Goal: Task Accomplishment & Management: Complete application form

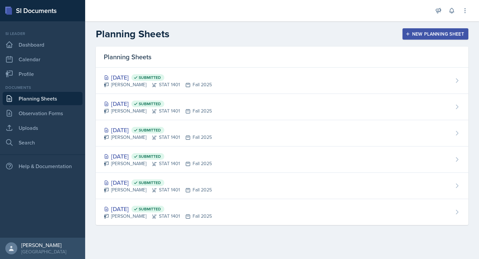
click at [417, 37] on button "New Planning Sheet" at bounding box center [436, 33] width 66 height 11
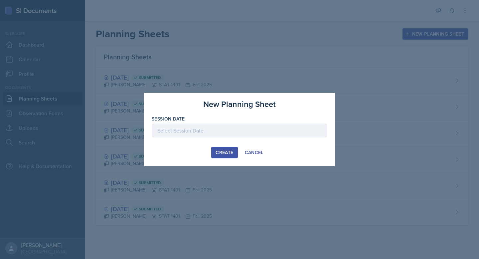
click at [281, 131] on div at bounding box center [240, 130] width 176 height 14
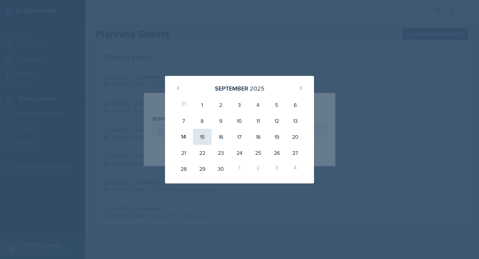
click at [206, 139] on div "15" at bounding box center [202, 137] width 19 height 16
type input "[DATE]"
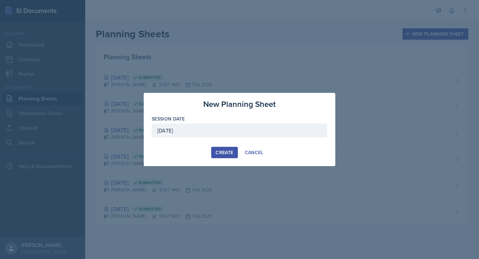
click at [221, 150] on div "Create" at bounding box center [225, 152] width 18 height 5
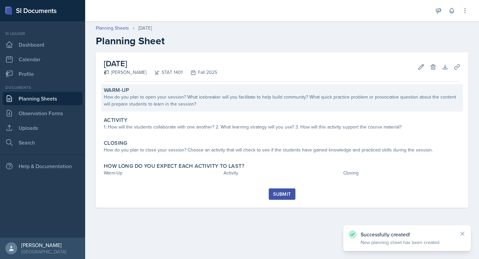
click at [255, 97] on div "How do you plan to open your session? What icebreaker will you facilitate to he…" at bounding box center [282, 100] width 357 height 14
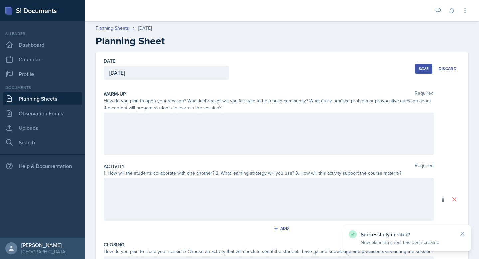
click at [254, 118] on div at bounding box center [269, 133] width 330 height 43
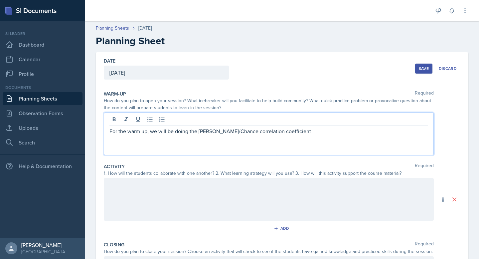
click at [300, 129] on p "For the warm up, we will be doing the [PERSON_NAME]/Chance correlation coeffici…" at bounding box center [268, 131] width 319 height 8
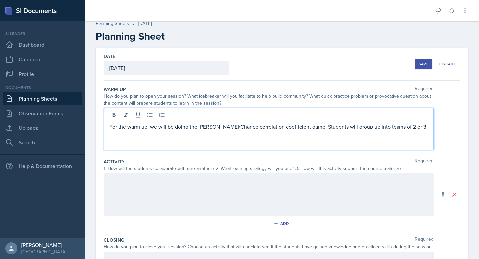
scroll to position [6, 0]
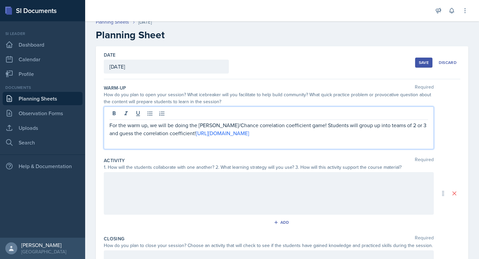
click at [215, 180] on div at bounding box center [269, 193] width 330 height 43
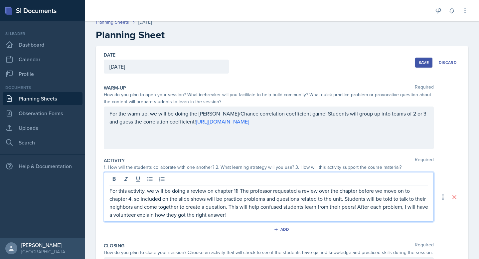
click at [230, 157] on div "Activity Required" at bounding box center [282, 160] width 357 height 7
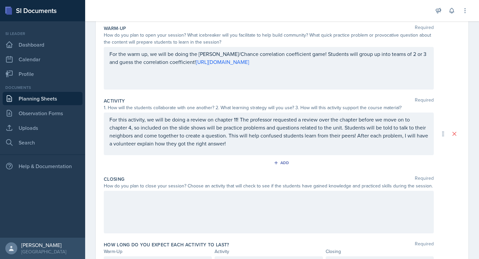
scroll to position [103, 0]
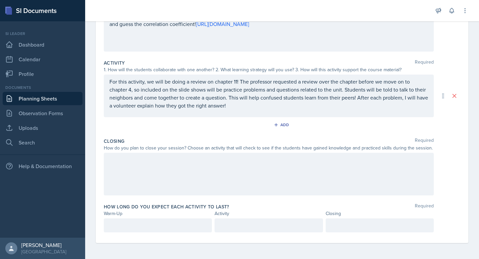
click at [388, 165] on div at bounding box center [269, 174] width 330 height 43
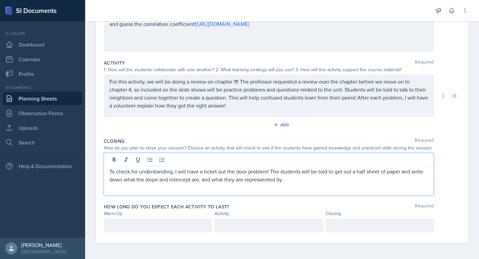
click at [269, 182] on p "To check for understanding, I will have a ticket out the door problem! The stud…" at bounding box center [268, 175] width 319 height 16
click at [307, 182] on p "To check for understanding, I will have a ticket out the door problem! The stud…" at bounding box center [268, 175] width 319 height 16
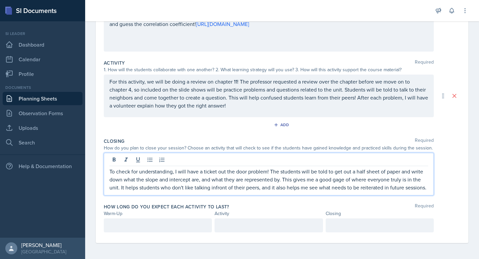
click at [214, 189] on p "To check for understanding, I will have a ticket out the door problem! The stud…" at bounding box center [268, 179] width 319 height 24
click at [178, 226] on p at bounding box center [157, 225] width 97 height 8
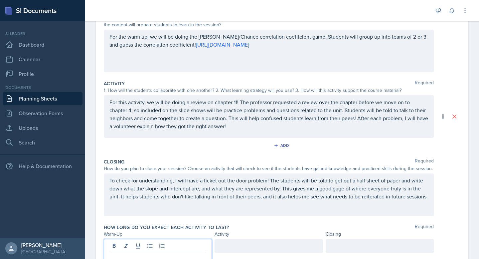
scroll to position [115, 0]
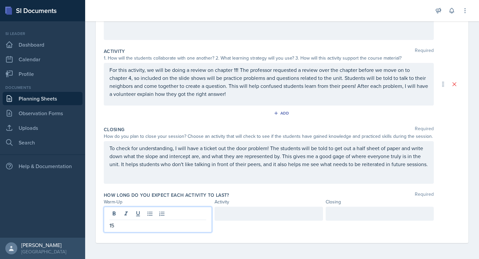
click at [253, 214] on div at bounding box center [269, 214] width 108 height 14
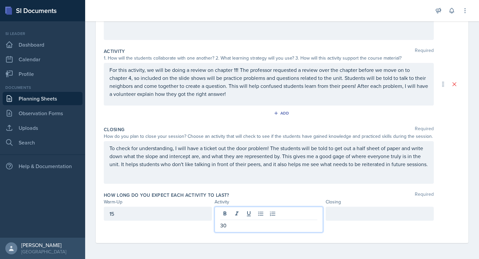
click at [387, 217] on div at bounding box center [380, 214] width 108 height 14
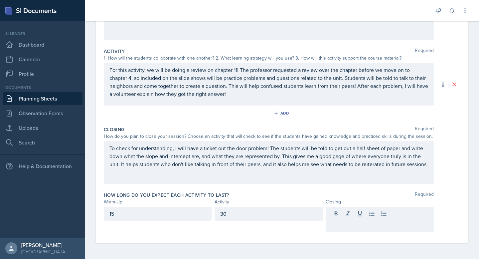
click at [276, 219] on div "30" at bounding box center [269, 214] width 108 height 14
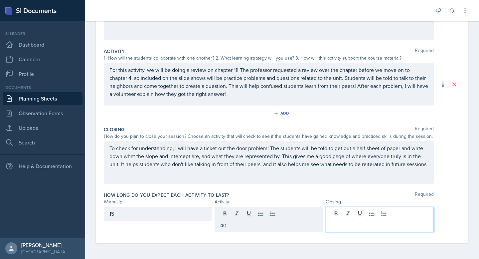
click at [362, 214] on div at bounding box center [380, 220] width 108 height 26
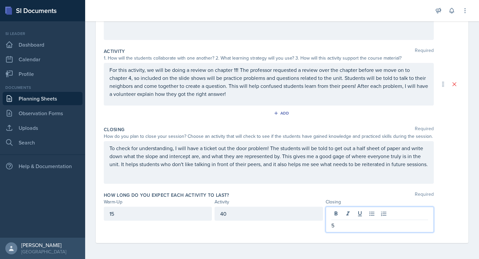
click at [377, 193] on div "How long do you expect each activity to last? Required" at bounding box center [282, 195] width 357 height 7
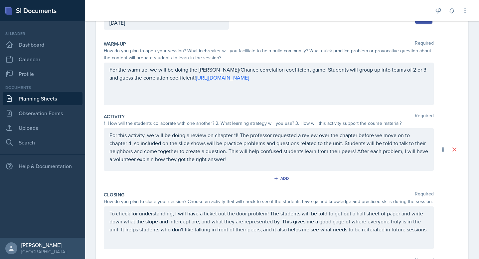
scroll to position [0, 0]
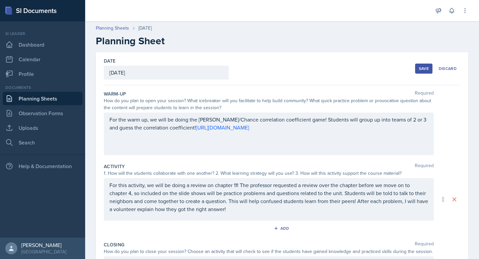
click at [430, 69] on button "Save" at bounding box center [423, 69] width 17 height 10
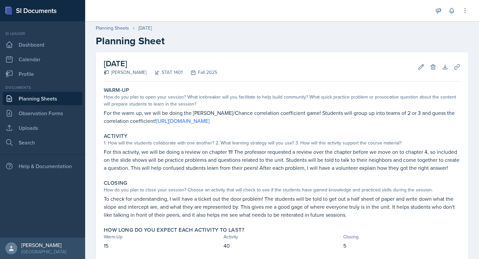
click at [63, 95] on link "Planning Sheets" at bounding box center [43, 98] width 80 height 13
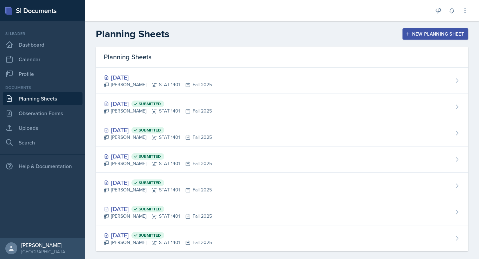
click at [417, 37] on div "New Planning Sheet" at bounding box center [435, 33] width 57 height 5
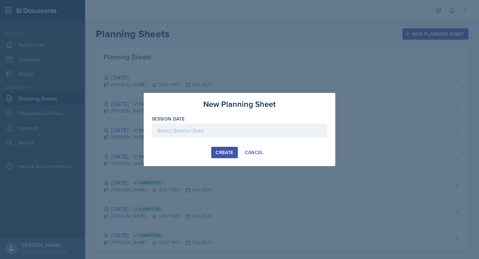
click at [239, 129] on div at bounding box center [240, 130] width 176 height 14
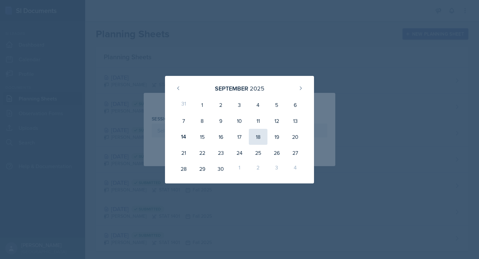
click at [259, 134] on div "18" at bounding box center [258, 137] width 19 height 16
type input "[DATE]"
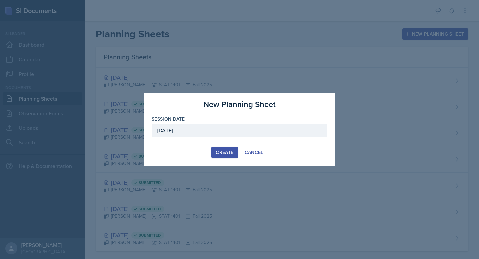
click at [217, 152] on div "Create" at bounding box center [225, 152] width 18 height 5
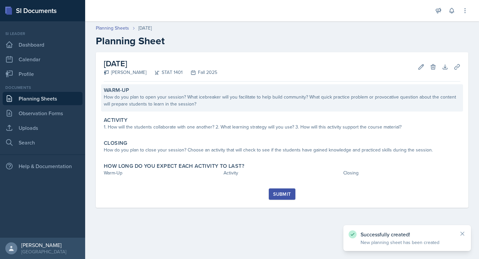
click at [186, 96] on div "How do you plan to open your session? What icebreaker will you facilitate to he…" at bounding box center [282, 100] width 357 height 14
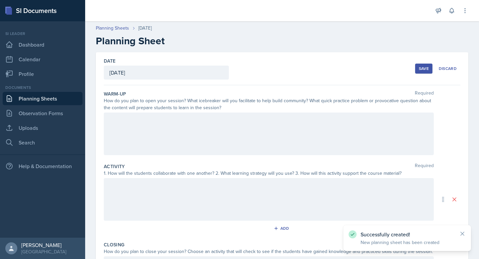
click at [186, 122] on div at bounding box center [269, 133] width 330 height 43
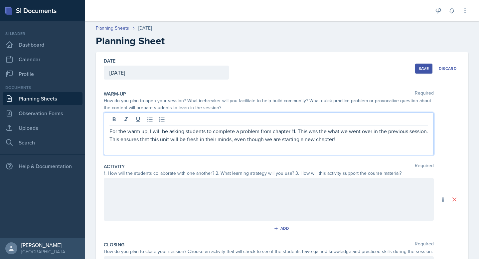
click at [185, 140] on p "For the warm up, I will be asking students to complete a problem from chapter 1…" at bounding box center [268, 135] width 319 height 16
click at [196, 141] on p "For the warm up, I will be asking students to complete a problem from chapter 1…" at bounding box center [268, 135] width 319 height 16
click at [397, 137] on p "For the warm up, I will be asking students to complete a problem from chapter 1…" at bounding box center [268, 135] width 319 height 16
click at [323, 133] on p "For the warm up, I will be asking students to complete a problem from chapter 1…" at bounding box center [268, 135] width 319 height 16
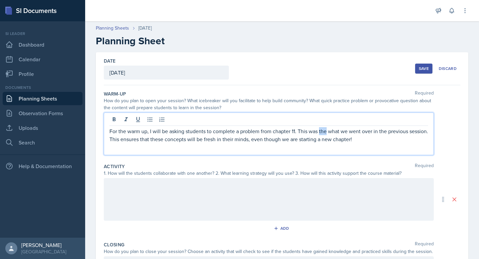
click at [323, 133] on p "For the warm up, I will be asking students to complete a problem from chapter 1…" at bounding box center [268, 135] width 319 height 16
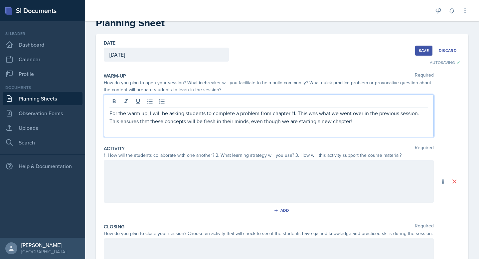
scroll to position [18, 0]
click at [284, 167] on div at bounding box center [269, 181] width 330 height 43
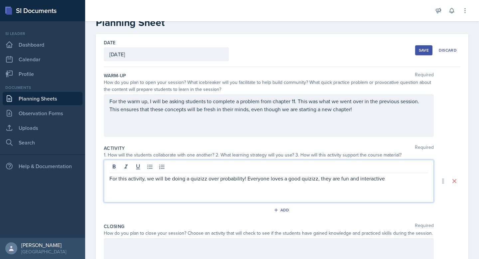
click at [304, 182] on p "For this activity, we will be doing a quizizz over probability! Everyone loves …" at bounding box center [268, 178] width 319 height 8
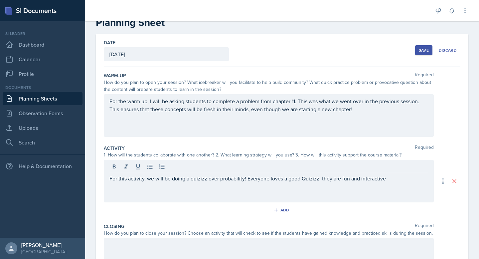
click at [194, 182] on div "For this activity, we will be doing a quizizz over probability! Everyone loves …" at bounding box center [269, 181] width 330 height 43
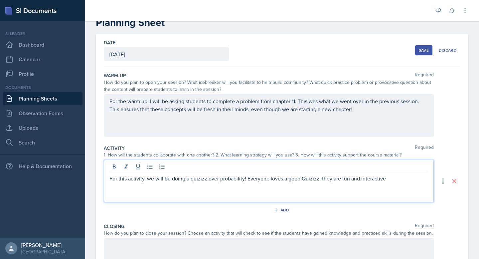
click at [194, 180] on p "For this activity, we will be doing a quizizz over probability! Everyone loves …" at bounding box center [268, 178] width 319 height 8
click at [388, 177] on p "For this activity, we will be doing a Quizizz over probability! Everyone loves …" at bounding box center [268, 178] width 319 height 8
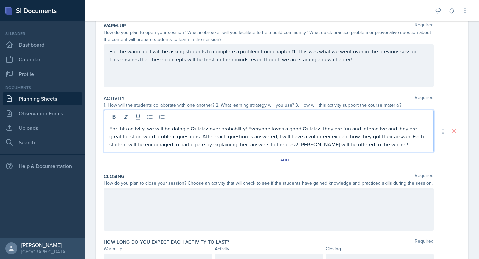
scroll to position [84, 0]
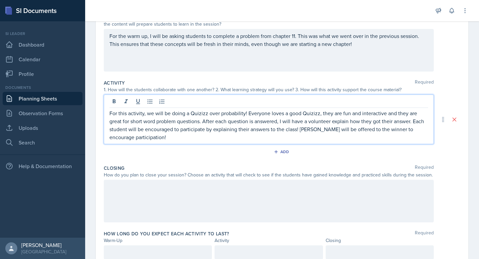
click at [339, 183] on div at bounding box center [269, 201] width 330 height 43
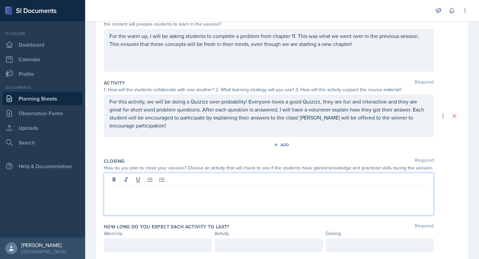
scroll to position [77, 0]
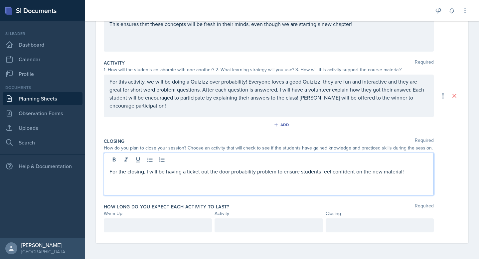
click at [347, 222] on p at bounding box center [379, 225] width 97 height 8
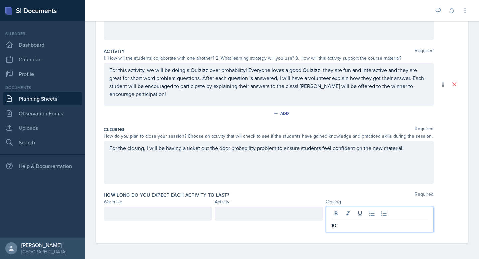
click at [191, 217] on div at bounding box center [158, 214] width 108 height 14
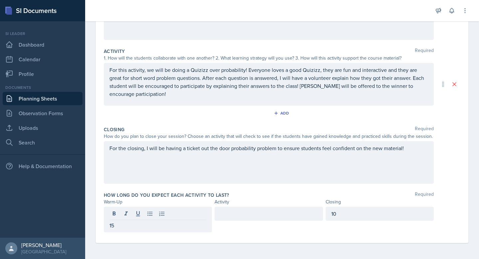
click at [228, 219] on div at bounding box center [269, 214] width 108 height 14
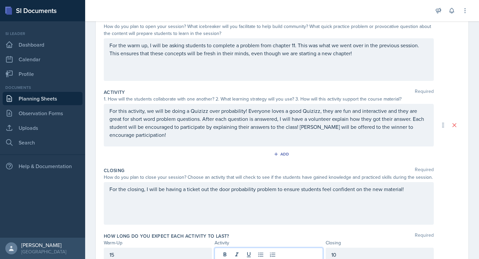
scroll to position [32, 0]
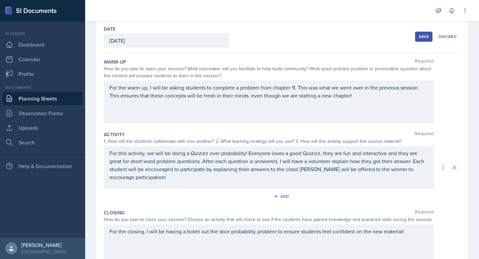
click at [239, 89] on p "For the warm up, I will be asking students to complete a problem from chapter 1…" at bounding box center [268, 92] width 319 height 16
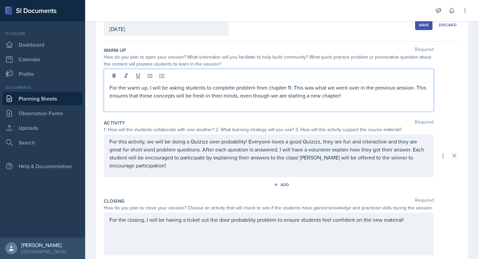
click at [255, 90] on p "For the warm up, I will be asking students to complete problem from chapter 11.…" at bounding box center [268, 92] width 319 height 16
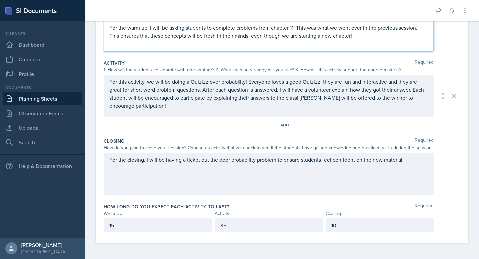
scroll to position [0, 0]
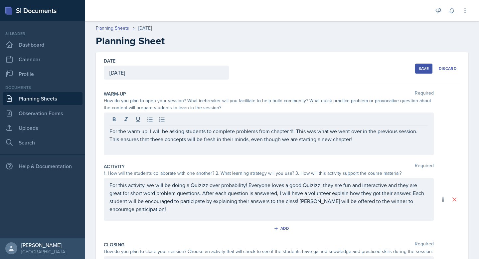
click at [417, 67] on button "Save" at bounding box center [423, 69] width 17 height 10
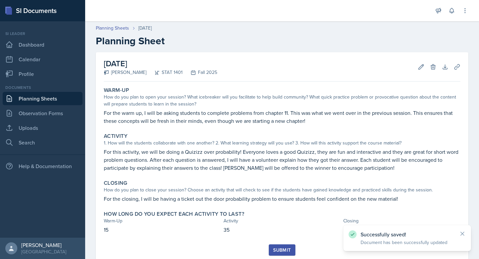
scroll to position [21, 0]
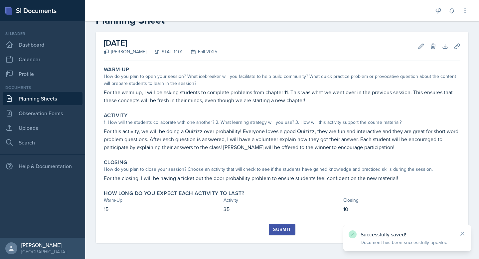
click at [291, 230] on div "Submit" at bounding box center [282, 229] width 18 height 5
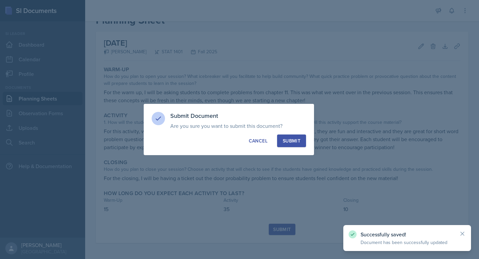
click at [289, 138] on div "Submit" at bounding box center [292, 140] width 18 height 7
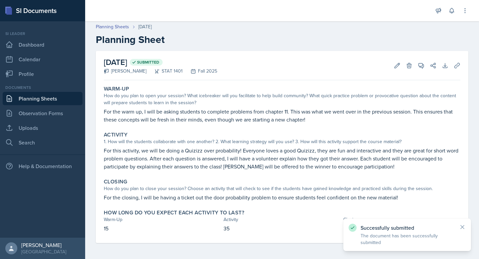
scroll to position [1, 0]
click at [55, 100] on link "Planning Sheets" at bounding box center [43, 98] width 80 height 13
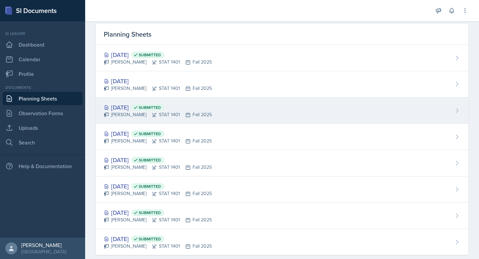
scroll to position [20, 0]
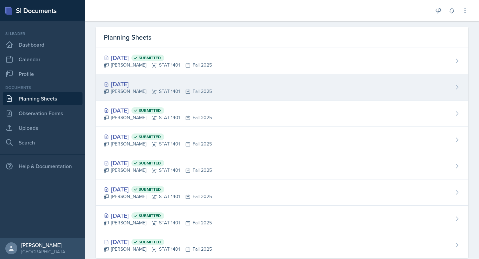
click at [171, 84] on div "[DATE]" at bounding box center [158, 84] width 108 height 9
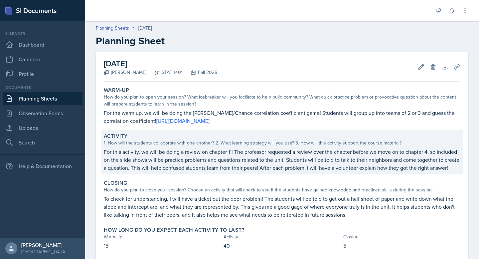
scroll to position [37, 0]
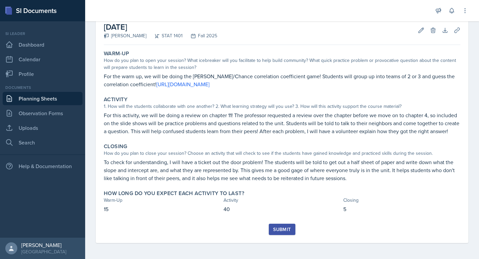
click at [274, 228] on div "Submit" at bounding box center [282, 229] width 18 height 5
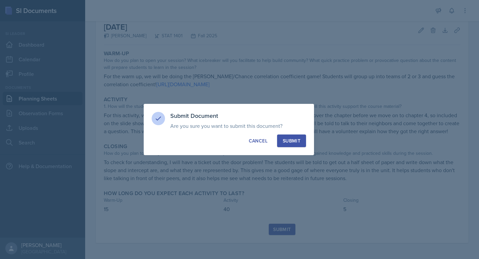
click at [293, 136] on button "Submit" at bounding box center [291, 140] width 29 height 13
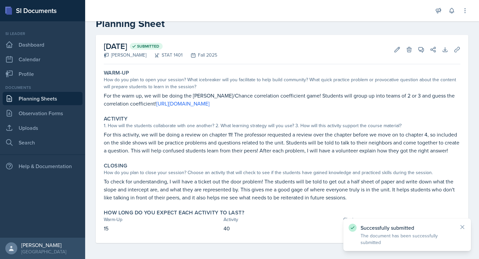
scroll to position [17, 0]
click at [53, 97] on link "Planning Sheets" at bounding box center [43, 98] width 80 height 13
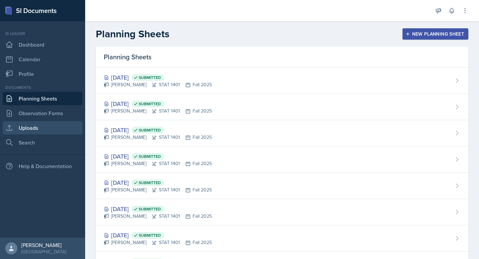
click at [61, 127] on link "Uploads" at bounding box center [43, 127] width 80 height 13
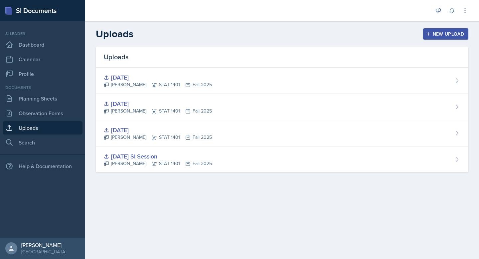
click at [435, 34] on div "New Upload" at bounding box center [446, 33] width 37 height 5
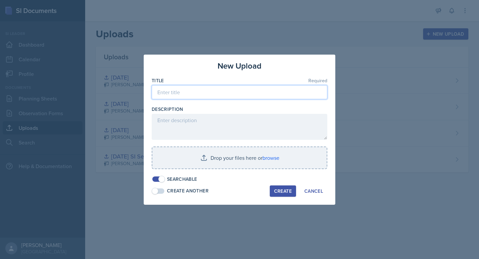
click at [278, 93] on input at bounding box center [240, 92] width 176 height 14
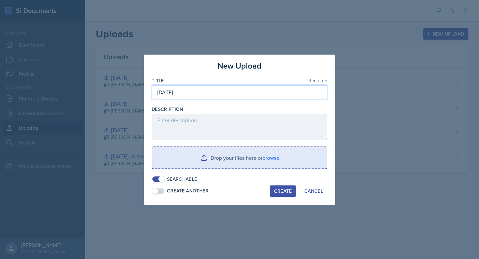
type input "[DATE]"
click at [227, 158] on input "file" at bounding box center [239, 157] width 174 height 21
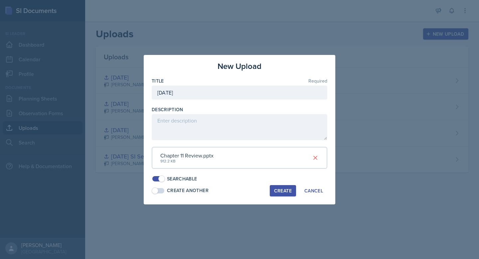
click at [280, 191] on div "Create" at bounding box center [283, 190] width 18 height 5
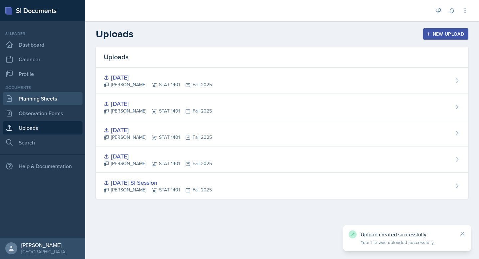
click at [61, 95] on link "Planning Sheets" at bounding box center [43, 98] width 80 height 13
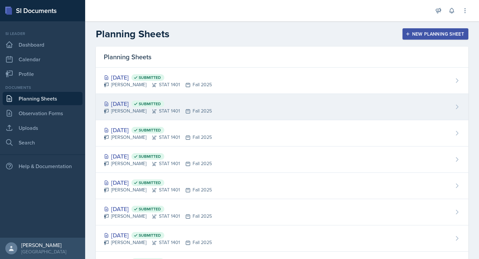
click at [242, 98] on div "[DATE] Submitted [PERSON_NAME] STAT 1401 Fall 2025" at bounding box center [282, 107] width 373 height 26
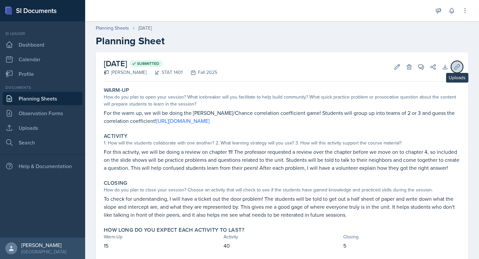
click at [456, 67] on icon at bounding box center [457, 66] width 5 height 5
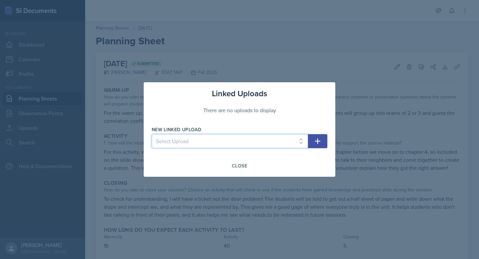
click at [255, 138] on select "Select Upload [DATE] [DATE] SI Session [DATE] September [DATE]" at bounding box center [230, 141] width 156 height 14
select select "f505848d-7f5f-4153-817c-16459435f97a"
click at [152, 134] on select "Select Upload [DATE] [DATE] SI Session [DATE] September [DATE]" at bounding box center [230, 141] width 156 height 14
click at [316, 138] on icon "button" at bounding box center [318, 141] width 8 height 8
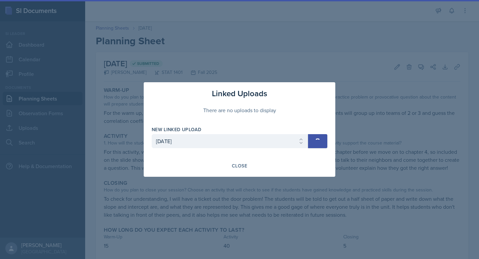
select select
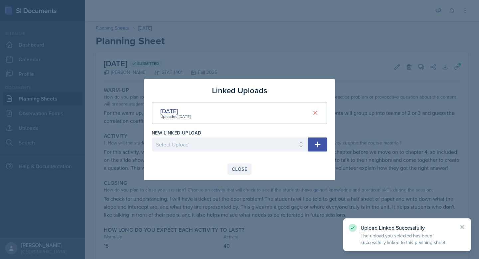
click at [244, 171] on div "Close" at bounding box center [239, 168] width 15 height 5
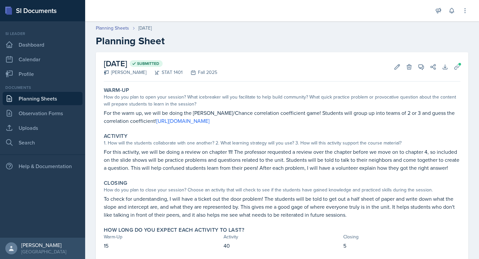
click at [50, 99] on link "Planning Sheets" at bounding box center [43, 98] width 80 height 13
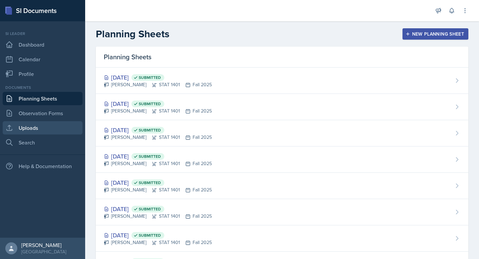
click at [21, 126] on link "Uploads" at bounding box center [43, 127] width 80 height 13
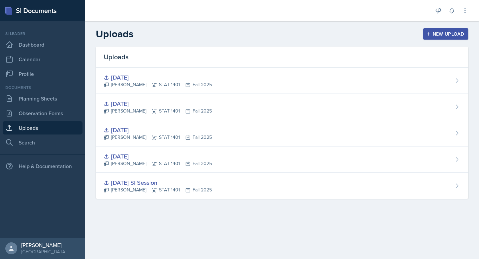
click at [436, 34] on div "New Upload" at bounding box center [446, 33] width 37 height 5
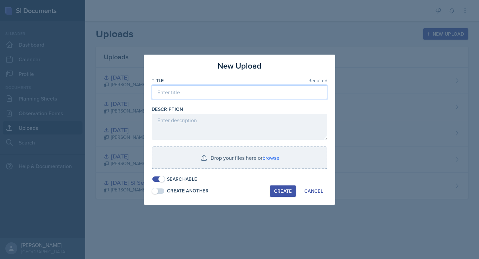
click at [222, 97] on input at bounding box center [240, 92] width 176 height 14
type input "[DATE]"
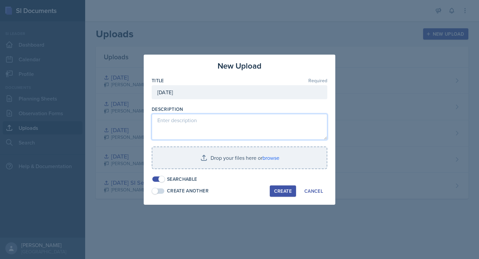
click at [200, 123] on textarea at bounding box center [240, 127] width 176 height 26
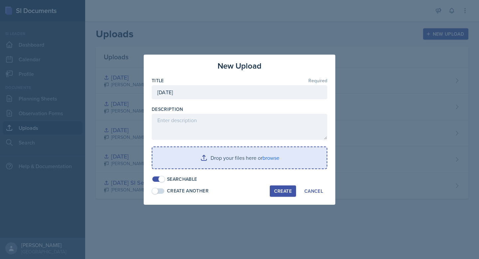
click at [221, 163] on input "file" at bounding box center [239, 157] width 174 height 21
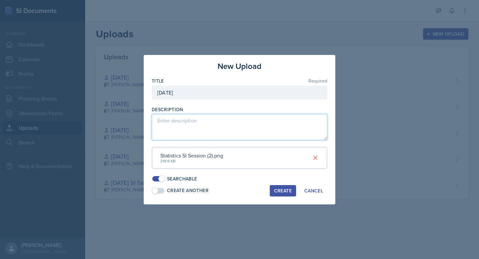
click at [271, 120] on textarea at bounding box center [240, 127] width 176 height 26
paste textarea "[URL][DOMAIN_NAME]"
type textarea "[URL][DOMAIN_NAME]"
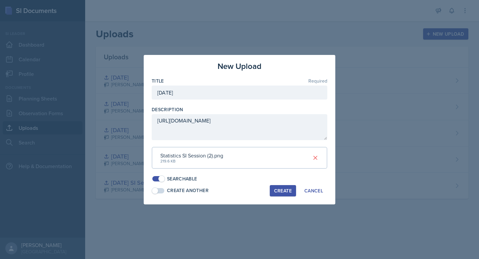
click at [284, 193] on div "Create" at bounding box center [283, 190] width 18 height 5
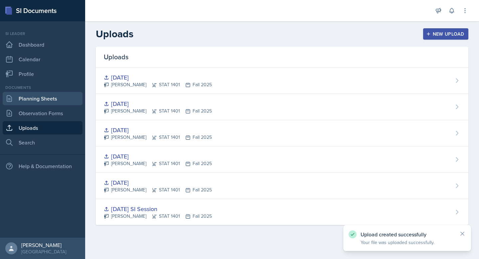
click at [64, 101] on link "Planning Sheets" at bounding box center [43, 98] width 80 height 13
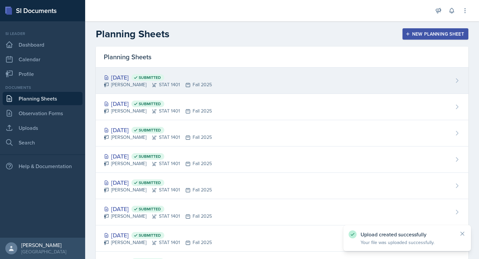
click at [233, 80] on div "[DATE] Submitted [PERSON_NAME] STAT 1401 Fall 2025" at bounding box center [282, 81] width 373 height 26
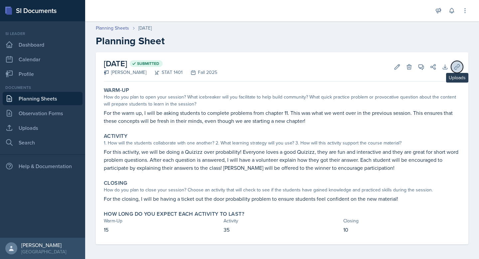
click at [456, 68] on icon at bounding box center [457, 67] width 7 height 7
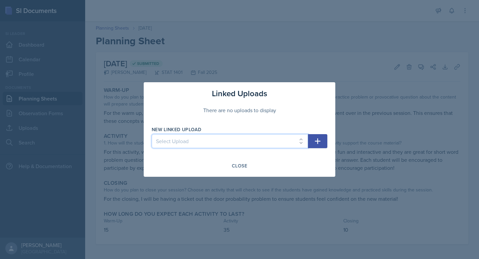
click at [229, 141] on select "Select Upload [DATE] [DATE] SI Session [DATE] [DATE] September 15 [DATE]" at bounding box center [230, 141] width 156 height 14
select select "c9a30996-90fe-4710-9629-04f4c607cf03"
click at [152, 134] on select "Select Upload [DATE] [DATE] SI Session [DATE] [DATE] September 15 [DATE]" at bounding box center [230, 141] width 156 height 14
click at [317, 141] on icon "button" at bounding box center [318, 141] width 6 height 6
select select
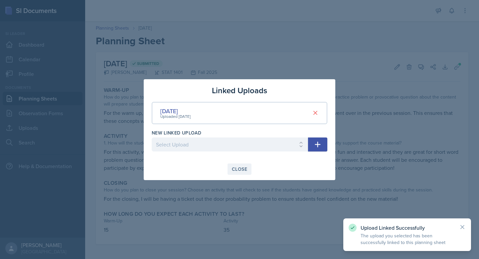
click at [238, 169] on div "Close" at bounding box center [239, 168] width 15 height 5
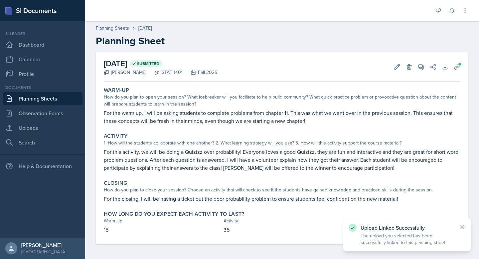
scroll to position [1, 0]
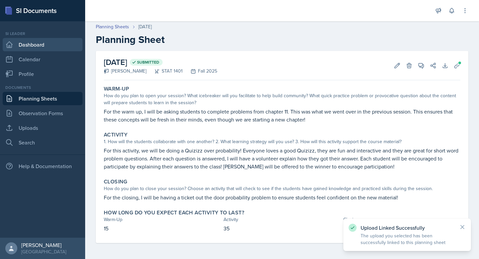
click at [30, 42] on link "Dashboard" at bounding box center [43, 44] width 80 height 13
